Goal: Information Seeking & Learning: Learn about a topic

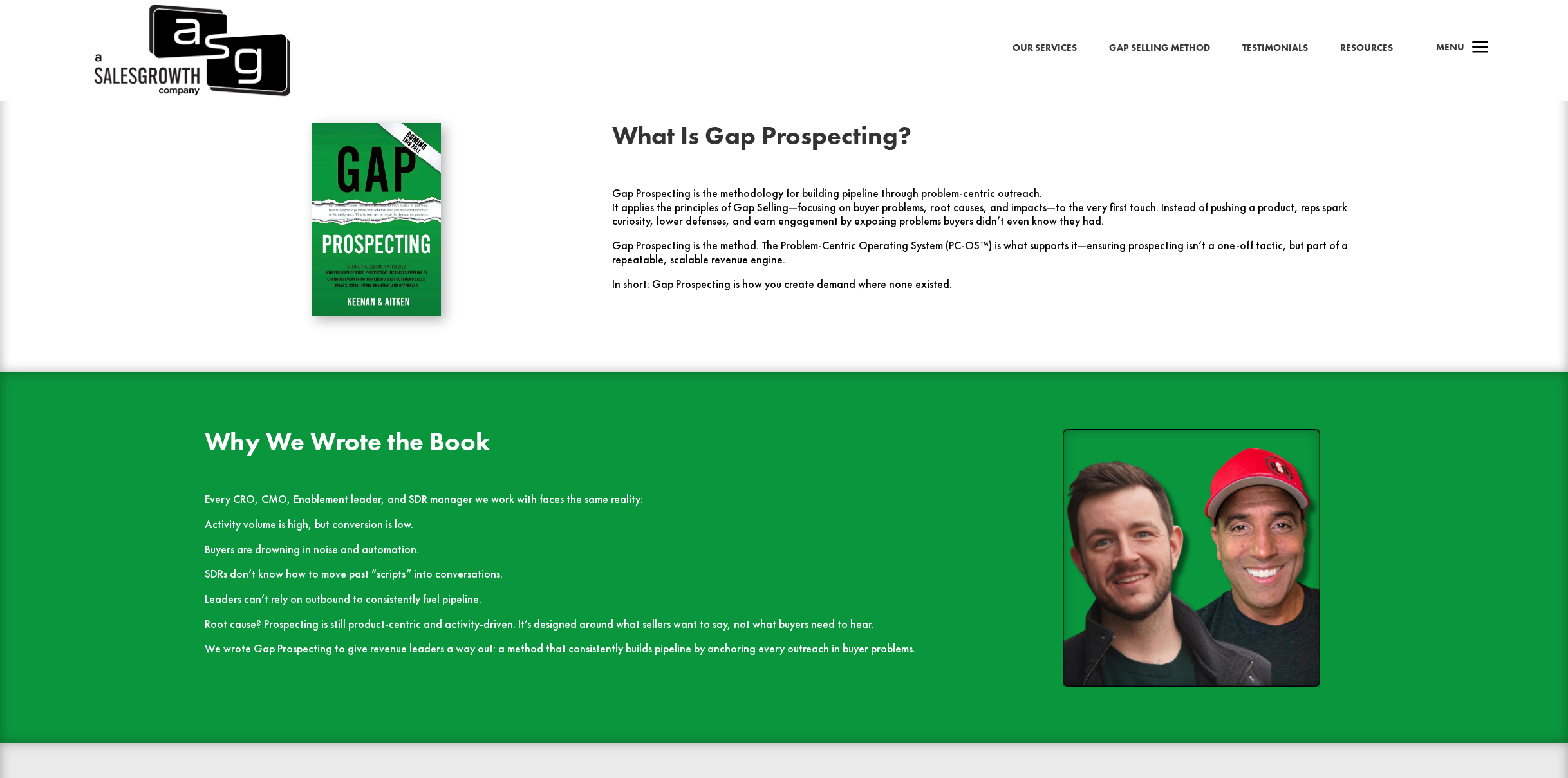
scroll to position [1158, 0]
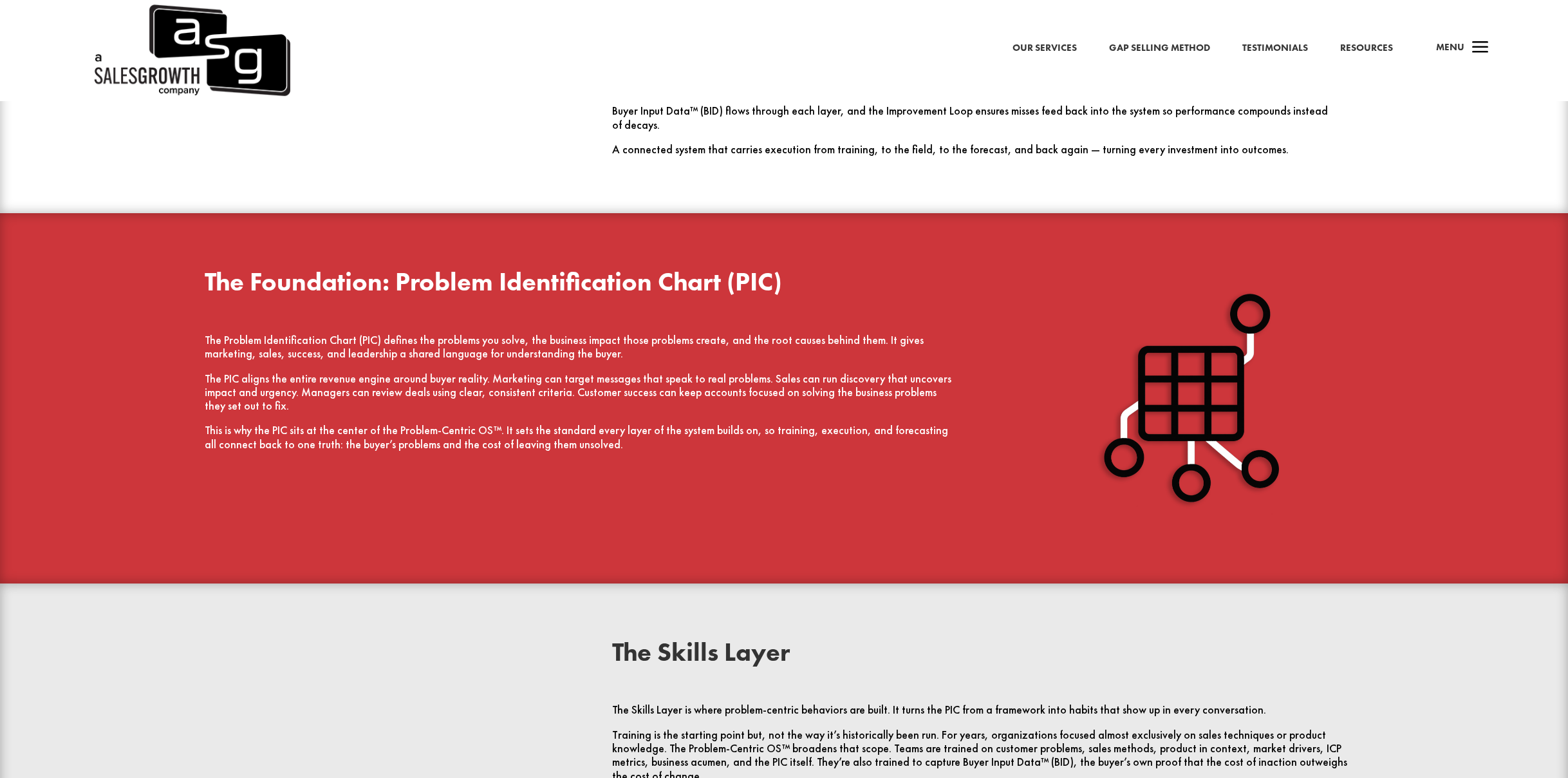
scroll to position [1778, 0]
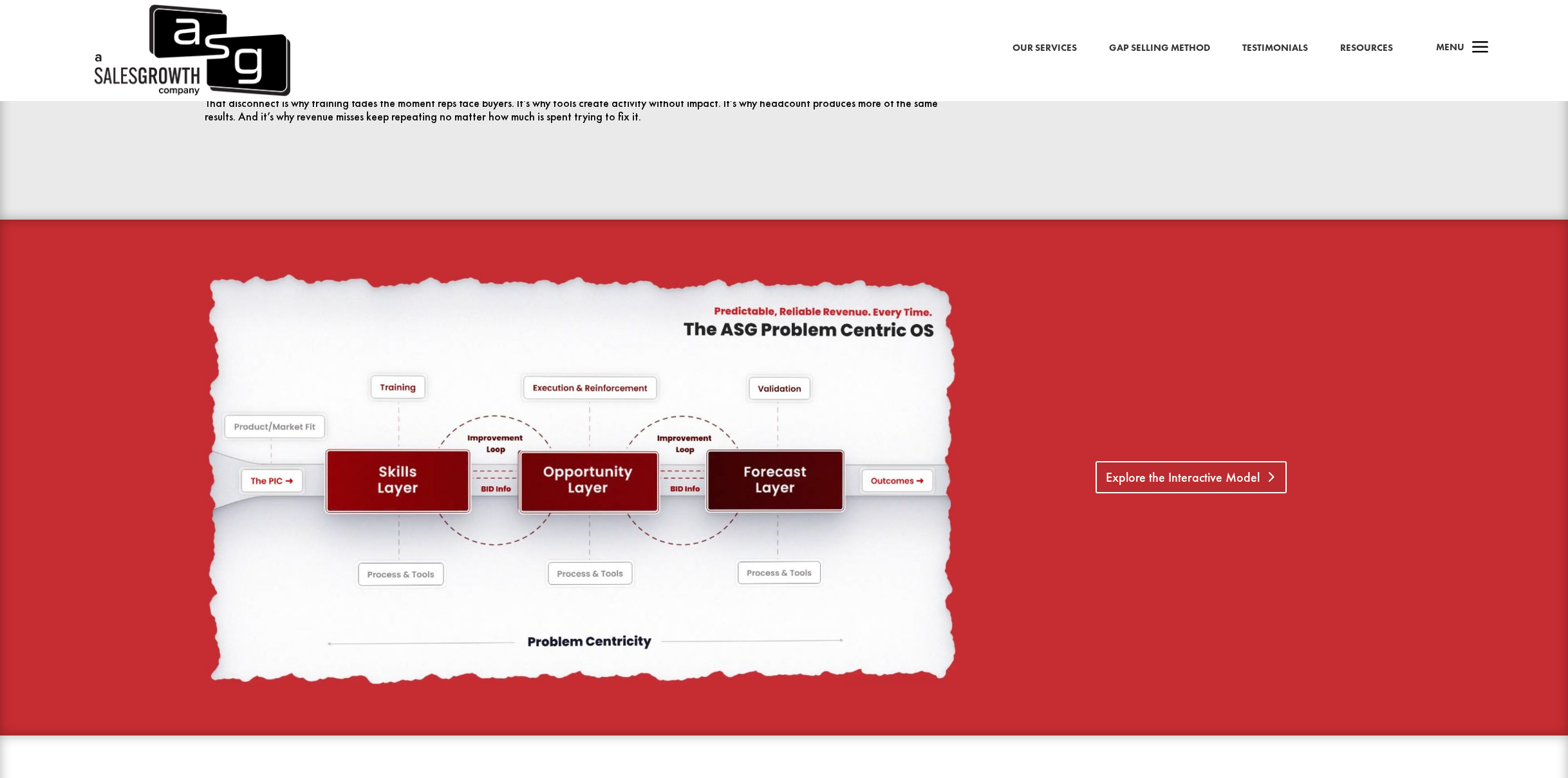
scroll to position [838, 0]
